Goal: Information Seeking & Learning: Find specific fact

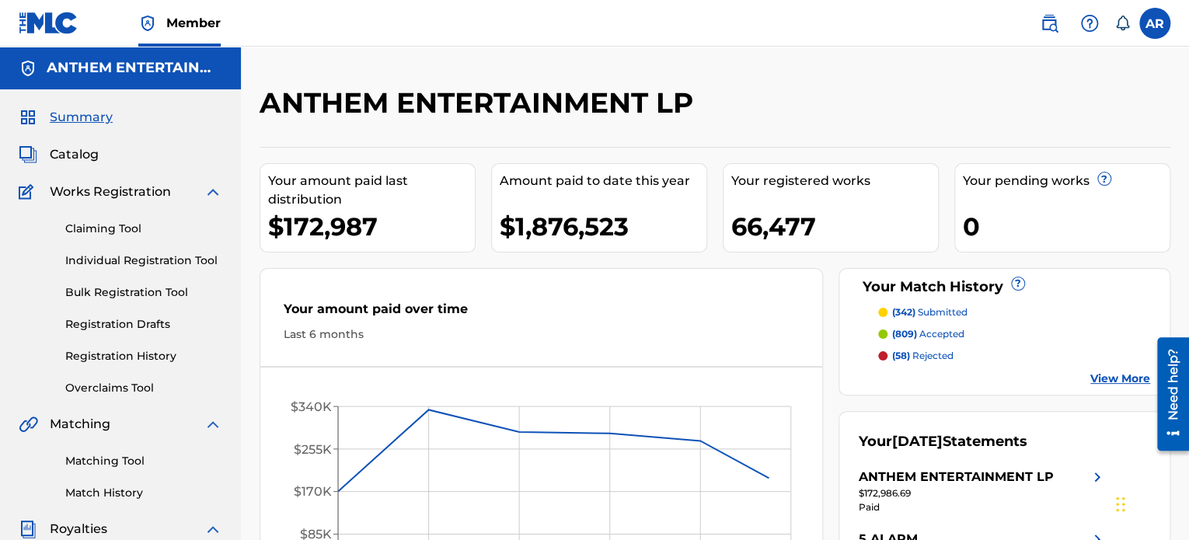
click at [68, 159] on span "Catalog" at bounding box center [74, 154] width 49 height 19
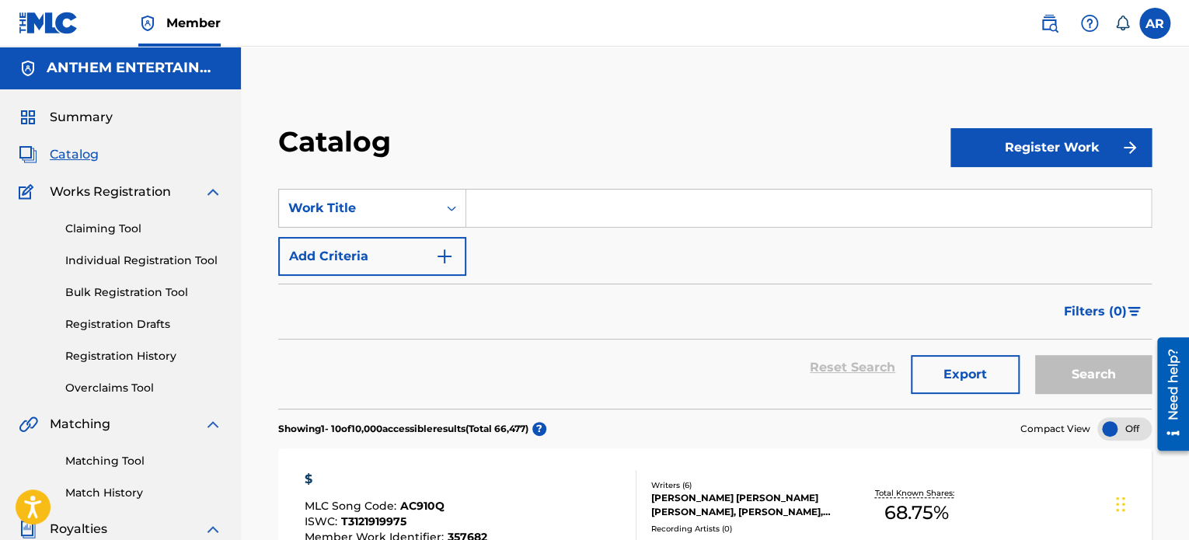
click at [516, 206] on input "Search Form" at bounding box center [808, 208] width 685 height 37
paste input "IVAXK8"
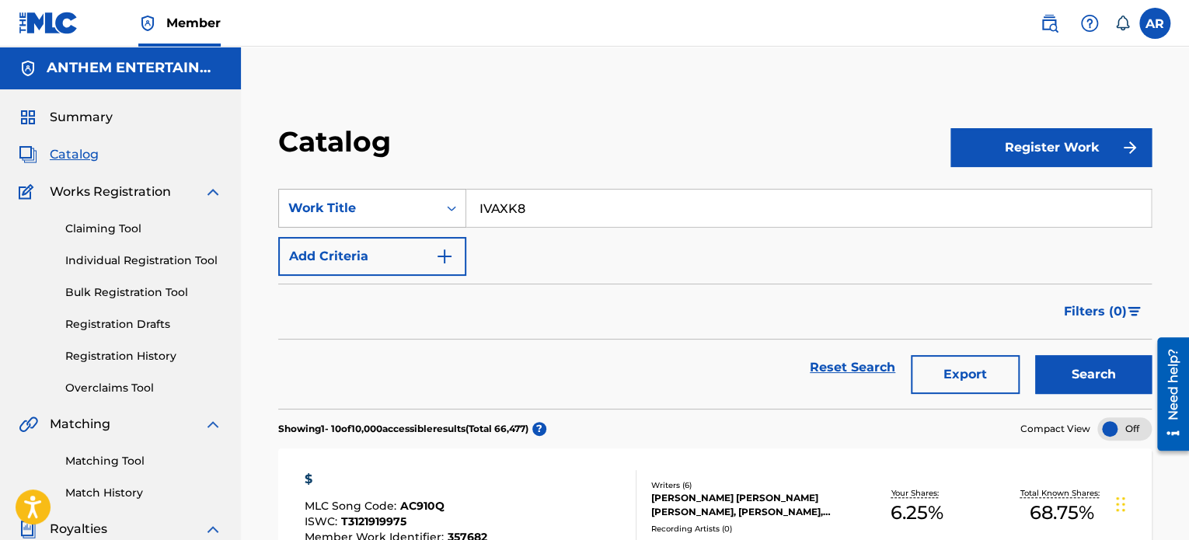
type input "IVAXK8"
click at [441, 204] on div "Search Form" at bounding box center [452, 208] width 28 height 28
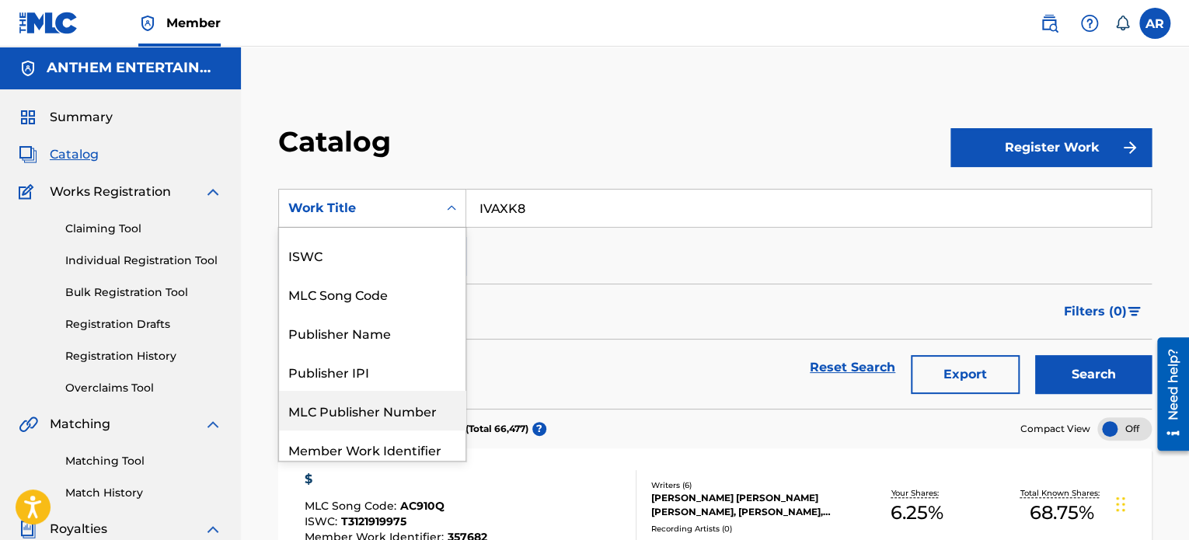
scroll to position [58, 0]
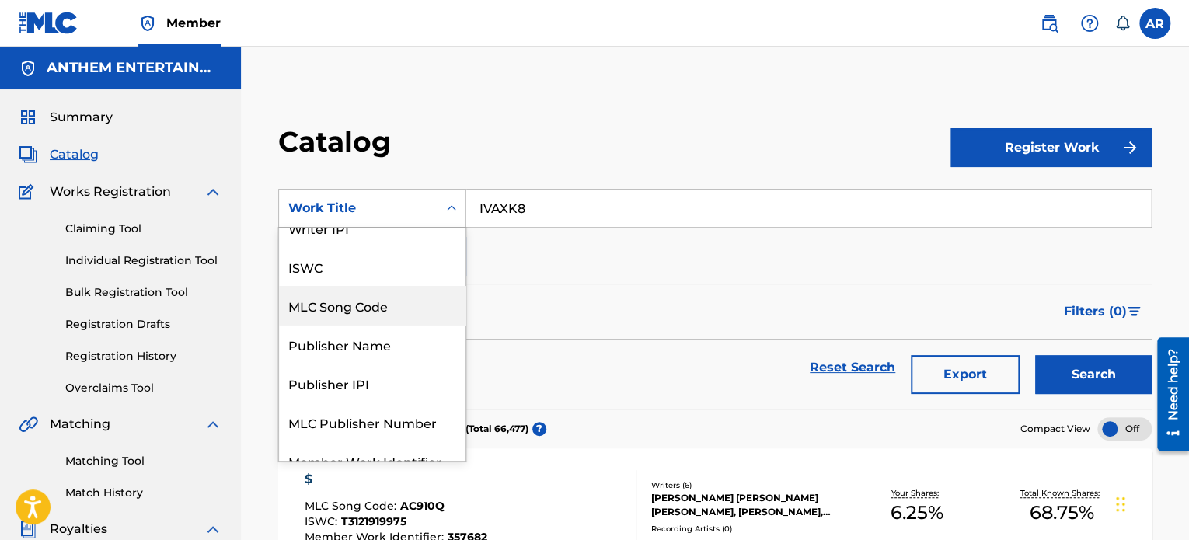
click at [386, 301] on div "MLC Song Code" at bounding box center [372, 305] width 187 height 39
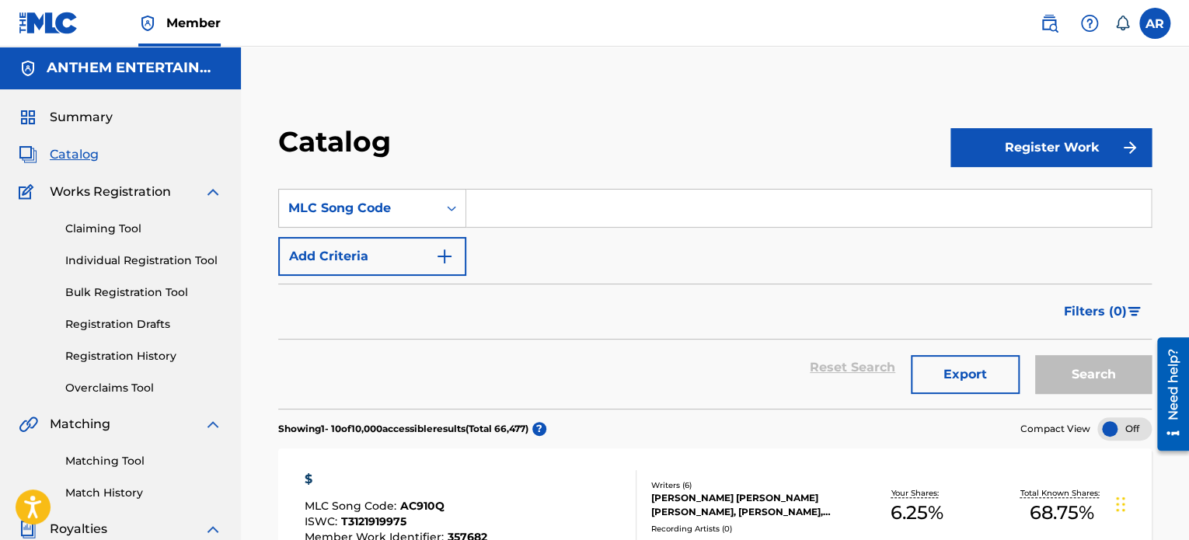
click at [753, 216] on input "Search Form" at bounding box center [808, 208] width 685 height 37
paste input "IVAXK8"
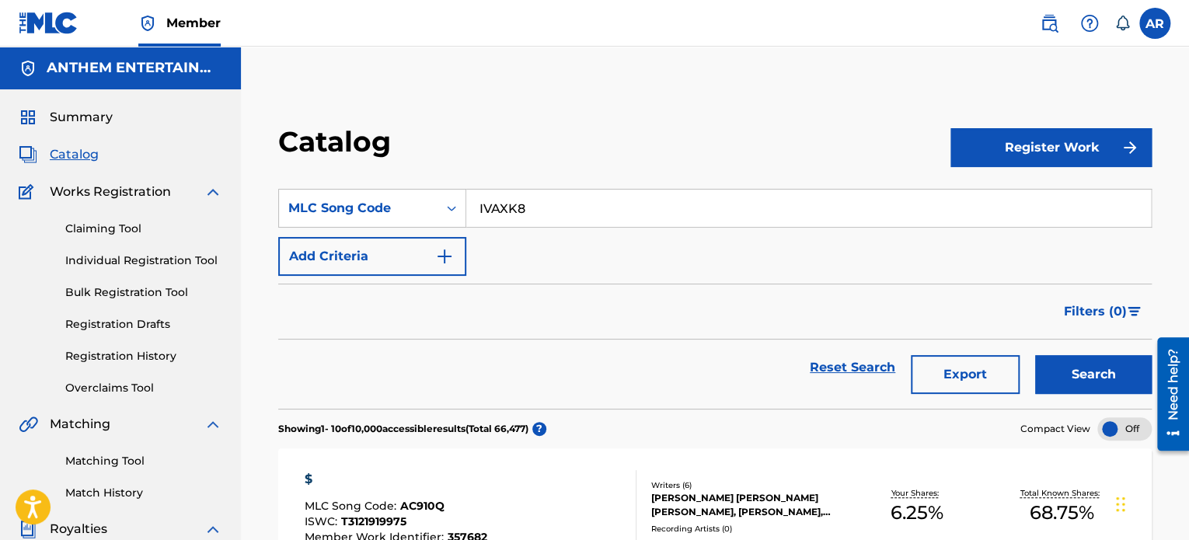
scroll to position [55, 0]
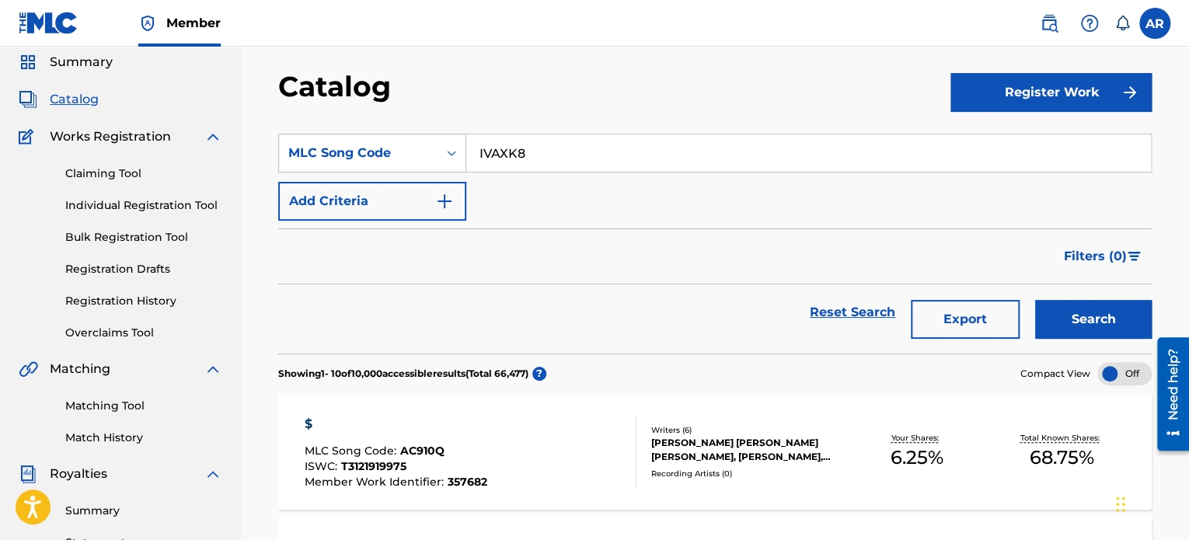
click at [1077, 318] on button "Search" at bounding box center [1093, 319] width 117 height 39
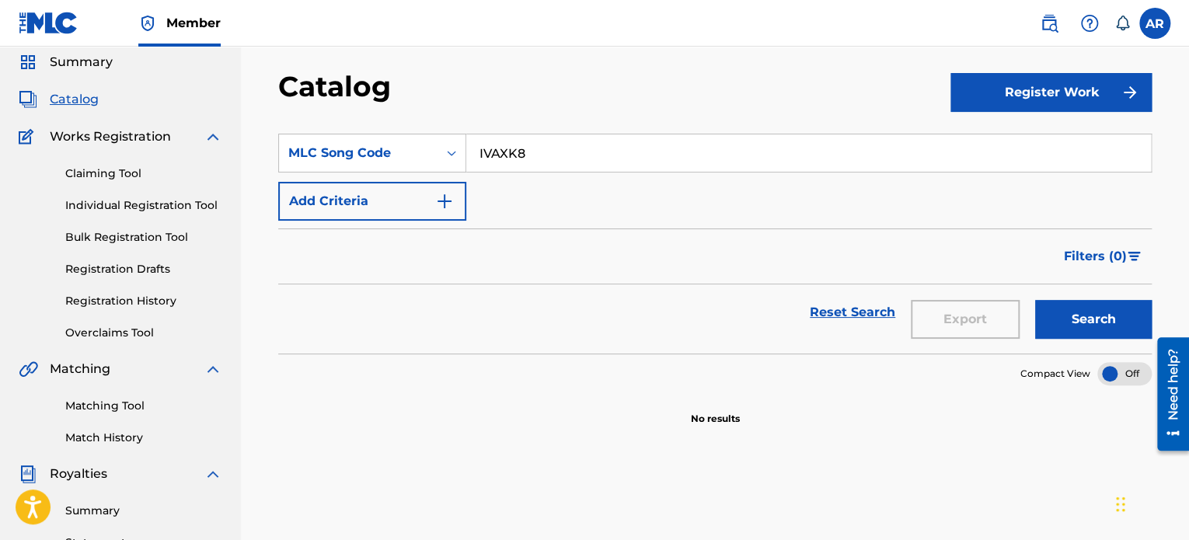
click at [579, 152] on input "IVAXK8" at bounding box center [808, 152] width 685 height 37
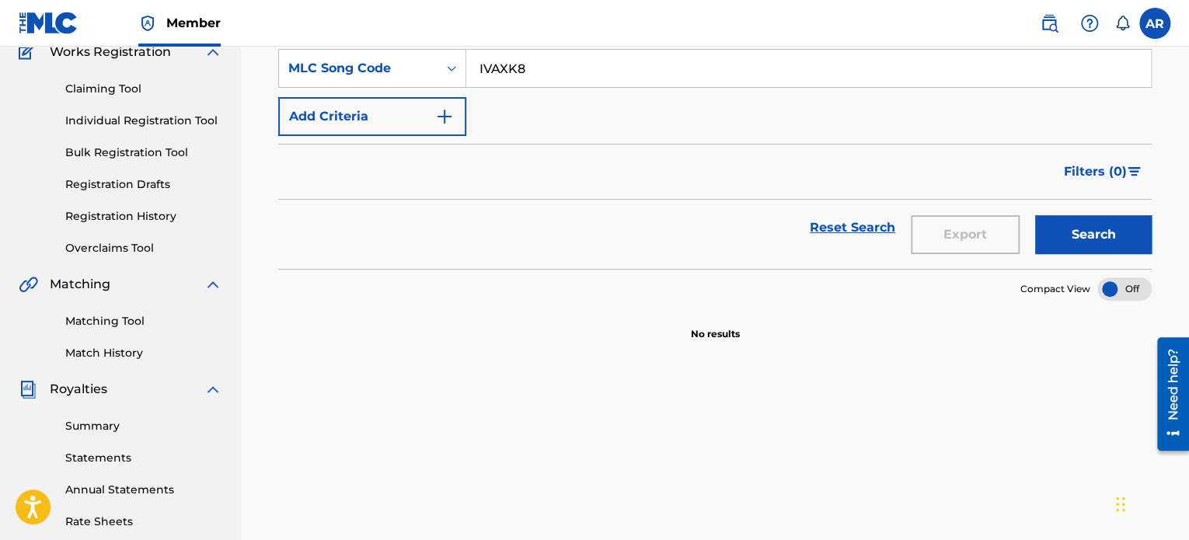
scroll to position [140, 0]
click at [1073, 220] on button "Search" at bounding box center [1093, 234] width 117 height 39
click at [519, 76] on input "IVAXK8" at bounding box center [808, 68] width 685 height 37
paste input ": I THINK I LIKE IT"
type input "I THINK I LIKE IT"
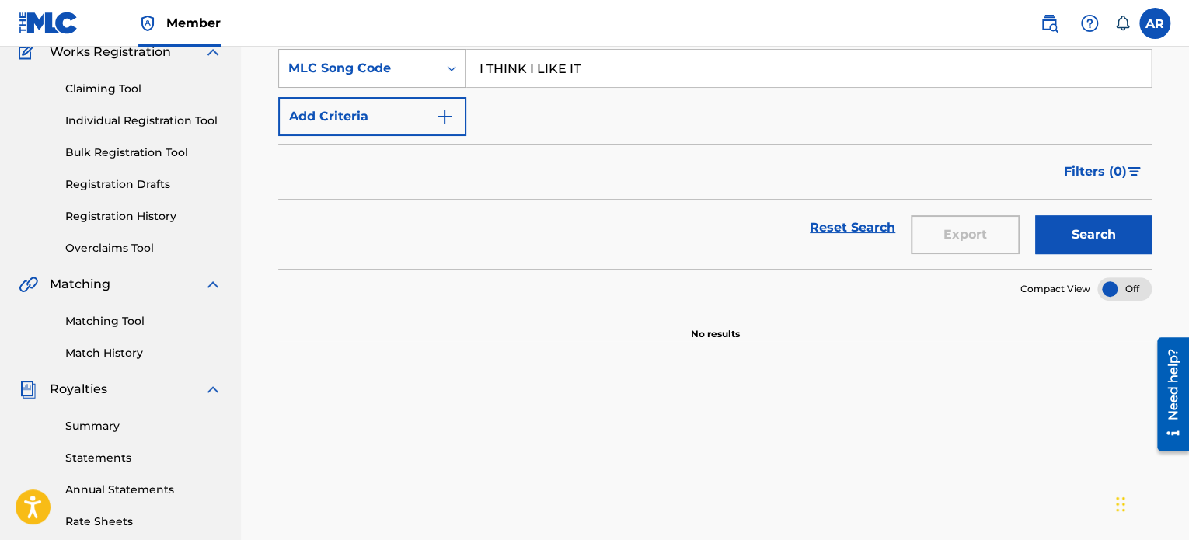
click at [422, 65] on div "MLC Song Code" at bounding box center [358, 68] width 140 height 19
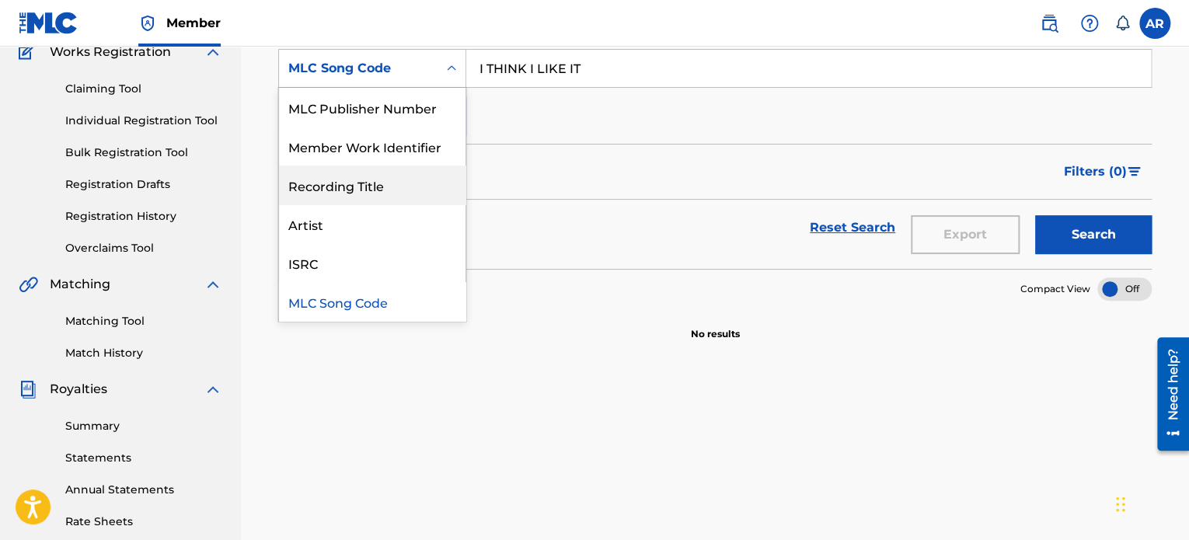
scroll to position [232, 0]
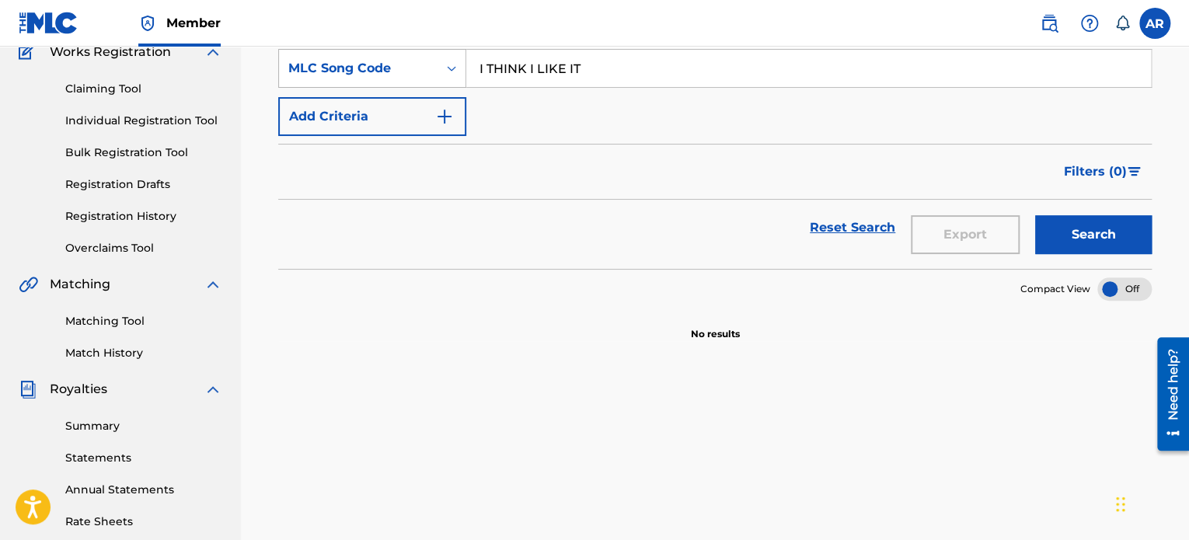
drag, startPoint x: 402, startPoint y: 189, endPoint x: 379, endPoint y: 80, distance: 111.1
click at [379, 80] on div "MLC Song Code" at bounding box center [358, 69] width 159 height 30
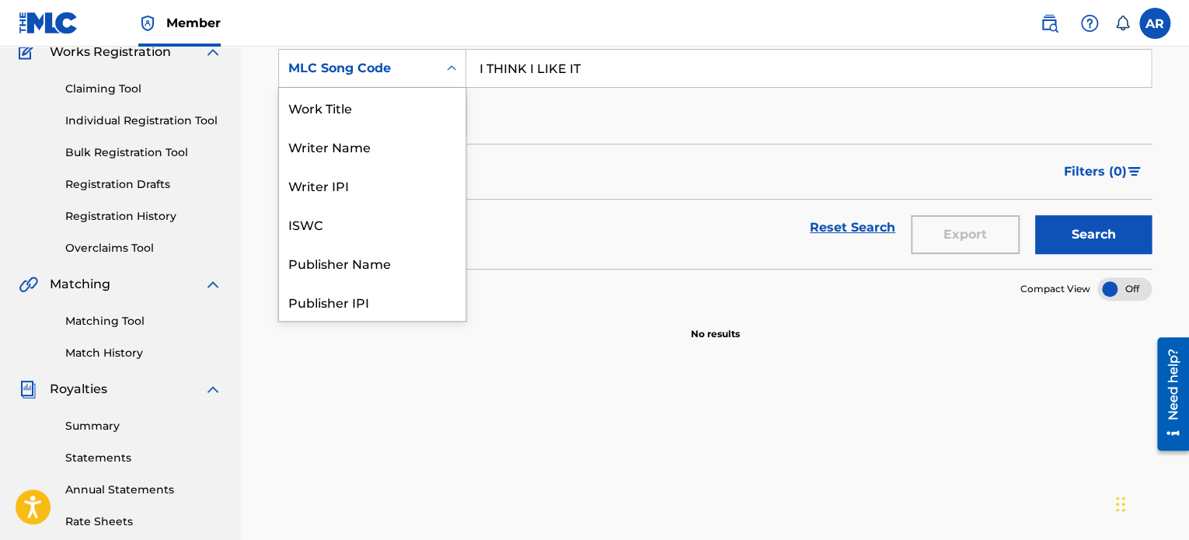
scroll to position [233, 0]
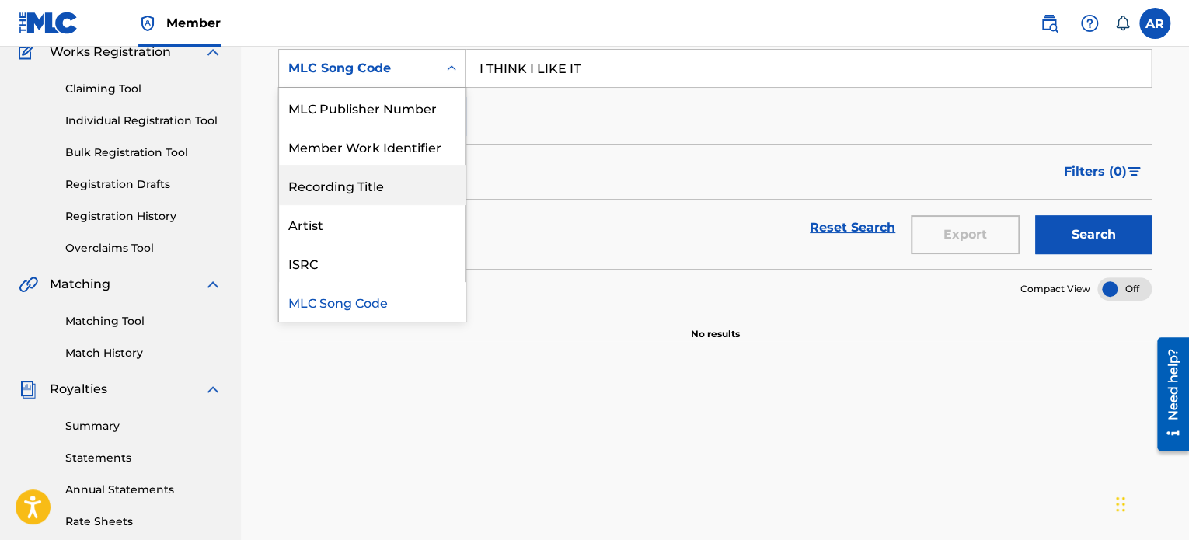
click at [379, 187] on div "Recording Title" at bounding box center [372, 185] width 187 height 39
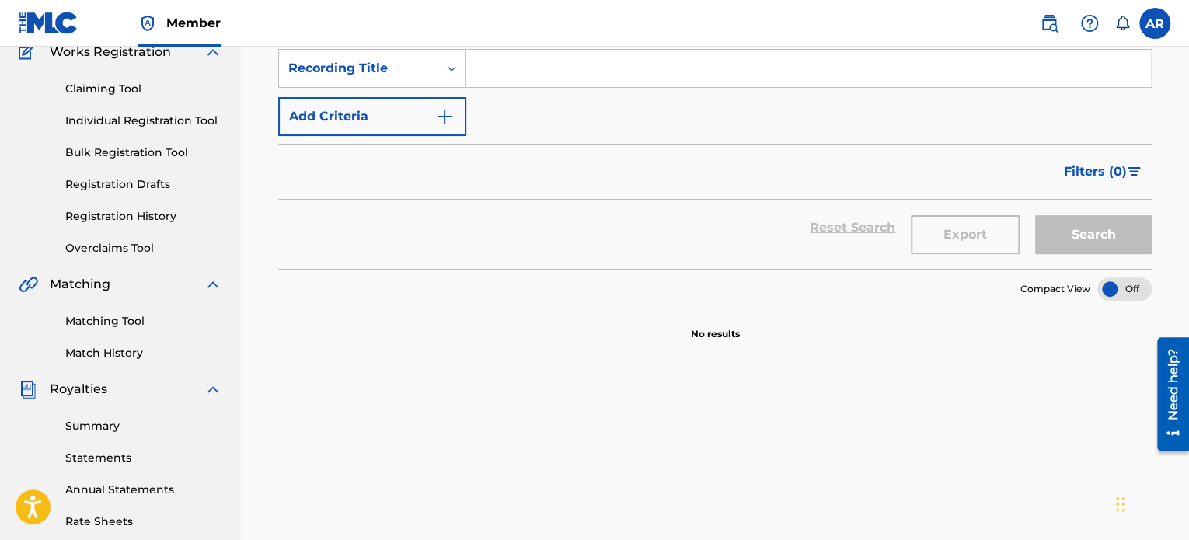
click at [577, 85] on input "Search Form" at bounding box center [808, 68] width 685 height 37
paste input ": I THINK I LIKE IT"
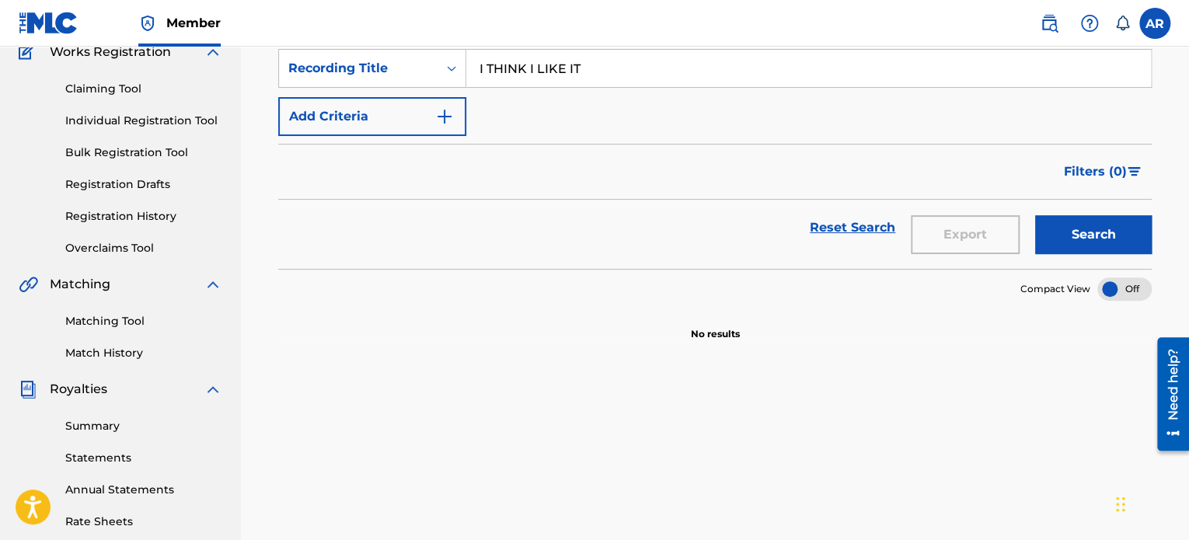
type input "I THINK I LIKE IT"
click at [383, 133] on button "Add Criteria" at bounding box center [372, 116] width 188 height 39
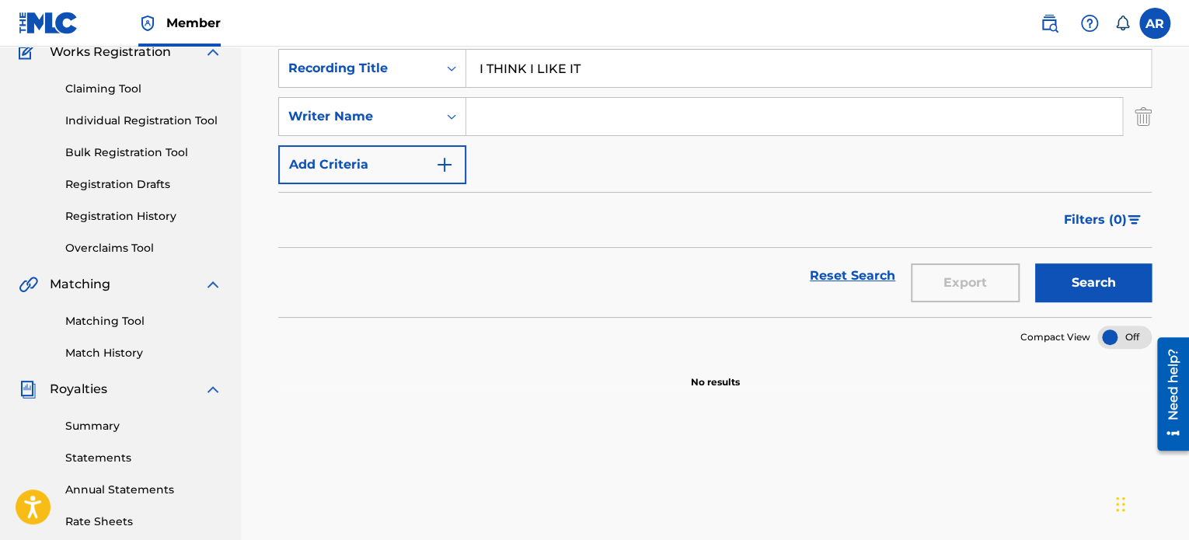
click at [501, 119] on input "Search Form" at bounding box center [794, 116] width 656 height 37
type input "blue"
click at [1035, 263] on button "Search" at bounding box center [1093, 282] width 117 height 39
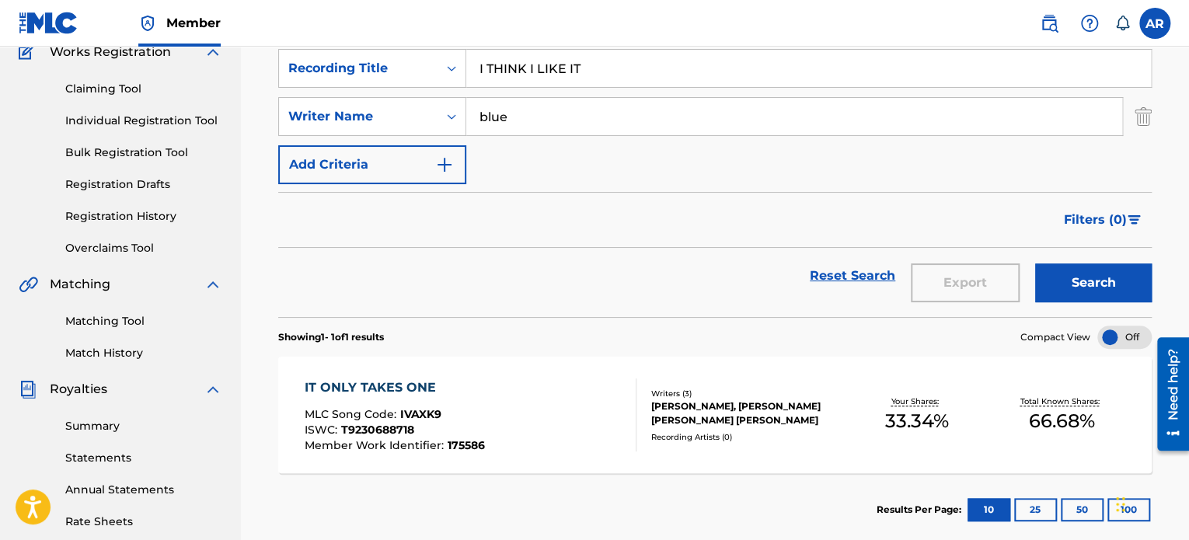
click at [403, 386] on div "IT ONLY TAKES ONE" at bounding box center [395, 388] width 180 height 19
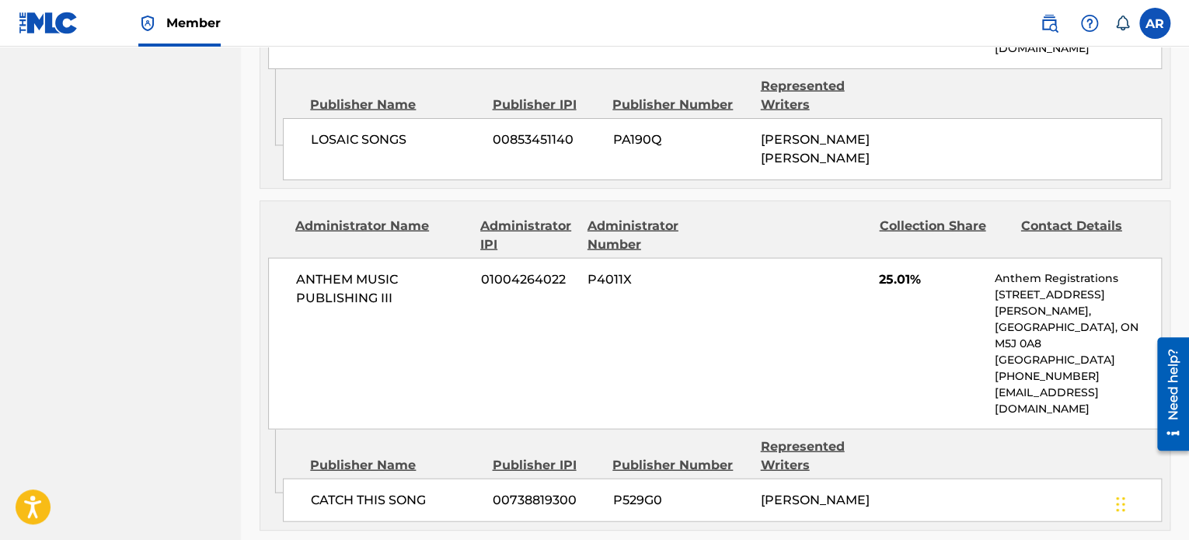
scroll to position [1520, 0]
